Goal: Task Accomplishment & Management: Use online tool/utility

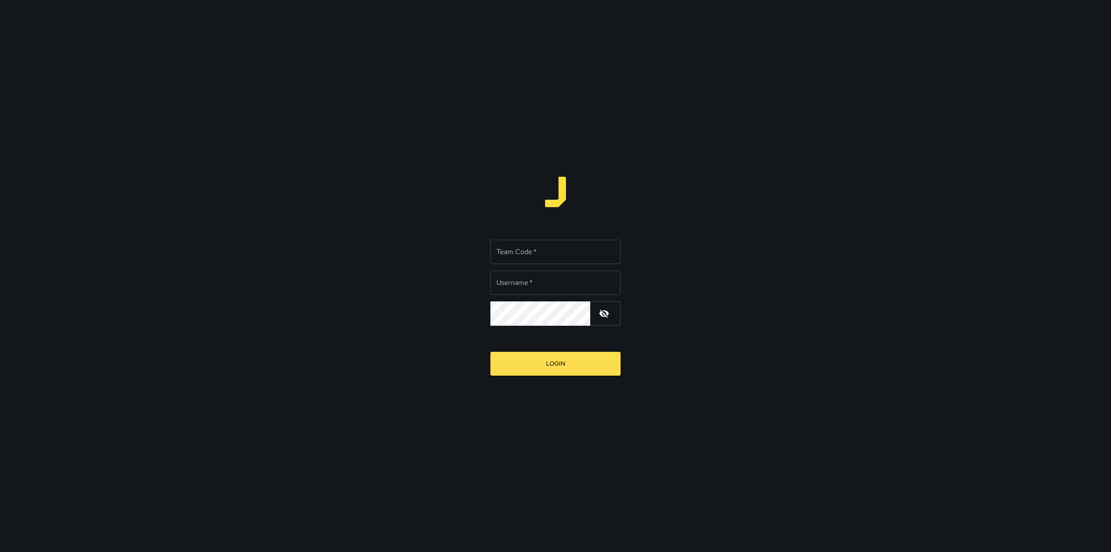
type input "*********"
click at [552, 245] on input "Team Code   *" at bounding box center [556, 252] width 130 height 24
type input "****"
click at [577, 362] on button "Login" at bounding box center [556, 364] width 130 height 24
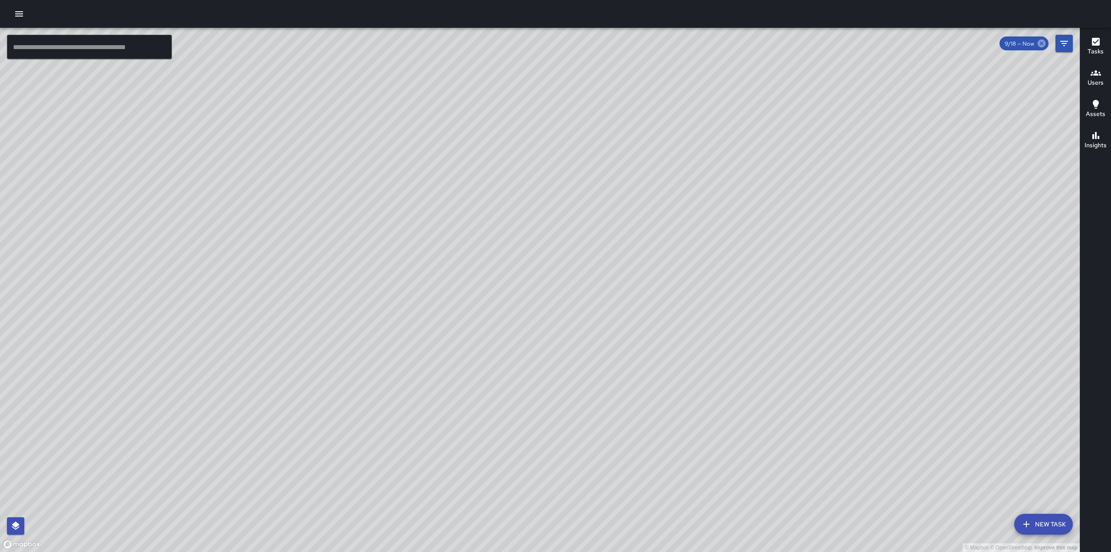
click at [1043, 43] on icon at bounding box center [1042, 44] width 10 height 10
click at [999, 133] on div "© Mapbox © OpenStreetMap Improve this map" at bounding box center [540, 290] width 1080 height 524
drag, startPoint x: 505, startPoint y: 264, endPoint x: 932, endPoint y: 210, distance: 430.6
click at [933, 211] on div "© Mapbox © OpenStreetMap Improve this map" at bounding box center [540, 290] width 1080 height 524
drag, startPoint x: 647, startPoint y: 293, endPoint x: 651, endPoint y: 282, distance: 11.0
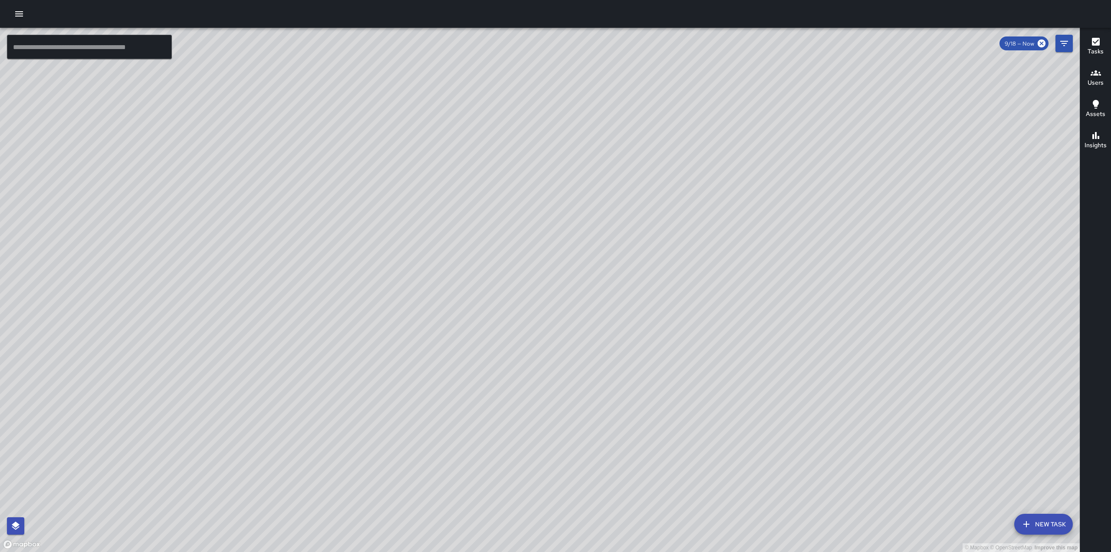
click at [649, 285] on div "© Mapbox © OpenStreetMap Improve this map" at bounding box center [540, 290] width 1080 height 524
drag, startPoint x: 645, startPoint y: 304, endPoint x: 647, endPoint y: 272, distance: 31.8
click at [644, 274] on div "© Mapbox © OpenStreetMap Improve this map" at bounding box center [540, 290] width 1080 height 524
drag, startPoint x: 636, startPoint y: 297, endPoint x: 645, endPoint y: 205, distance: 92.1
click at [645, 205] on div "© Mapbox © OpenStreetMap Improve this map" at bounding box center [540, 290] width 1080 height 524
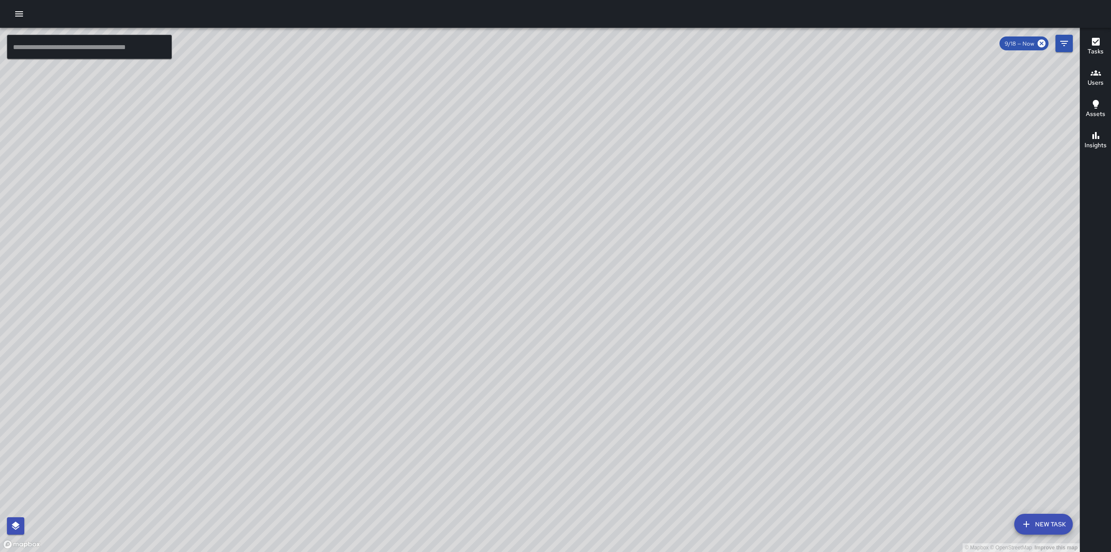
drag, startPoint x: 559, startPoint y: 316, endPoint x: 597, endPoint y: 275, distance: 56.5
click at [597, 276] on div "© Mapbox © OpenStreetMap Improve this map" at bounding box center [540, 290] width 1080 height 524
drag, startPoint x: 573, startPoint y: 267, endPoint x: 604, endPoint y: 238, distance: 42.7
click at [604, 239] on div "© Mapbox © OpenStreetMap Improve this map M1 [PERSON_NAME] [GEOGRAPHIC_DATA][ST…" at bounding box center [540, 290] width 1080 height 524
drag, startPoint x: 716, startPoint y: 148, endPoint x: 685, endPoint y: 228, distance: 85.9
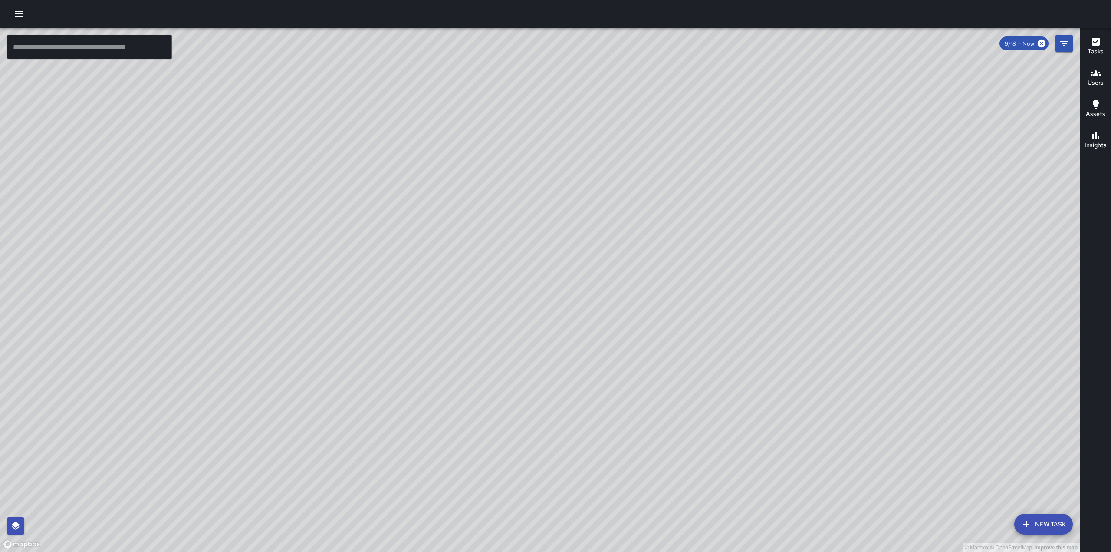
click at [685, 228] on div "© Mapbox © OpenStreetMap Improve this map" at bounding box center [540, 290] width 1080 height 524
drag, startPoint x: 684, startPoint y: 196, endPoint x: 557, endPoint y: 367, distance: 212.9
click at [557, 367] on div "© Mapbox © OpenStreetMap Improve this map" at bounding box center [540, 290] width 1080 height 524
